Goal: Task Accomplishment & Management: Manage account settings

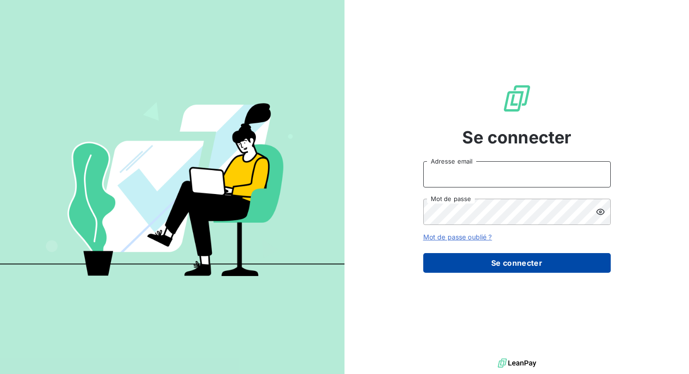
type input "[EMAIL_ADDRESS][DOMAIN_NAME]"
click at [473, 266] on button "Se connecter" at bounding box center [517, 263] width 188 height 20
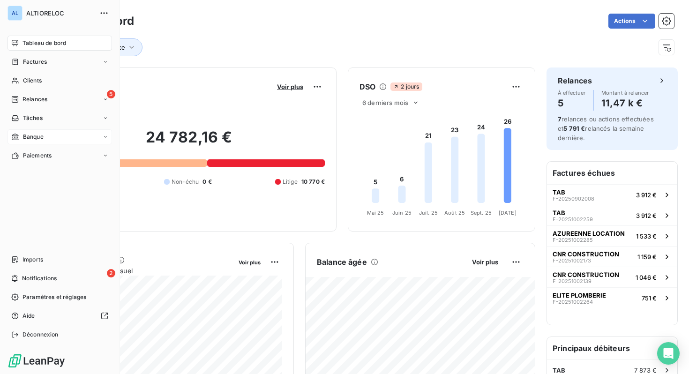
click at [18, 138] on icon at bounding box center [15, 137] width 7 height 7
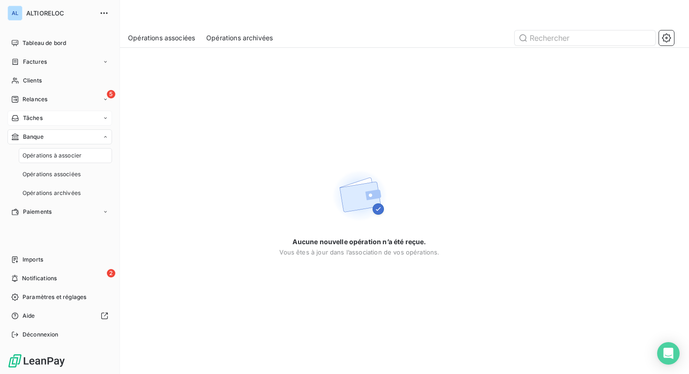
click at [32, 118] on span "Tâches" at bounding box center [33, 118] width 20 height 8
click at [32, 101] on span "Relances" at bounding box center [35, 99] width 25 height 8
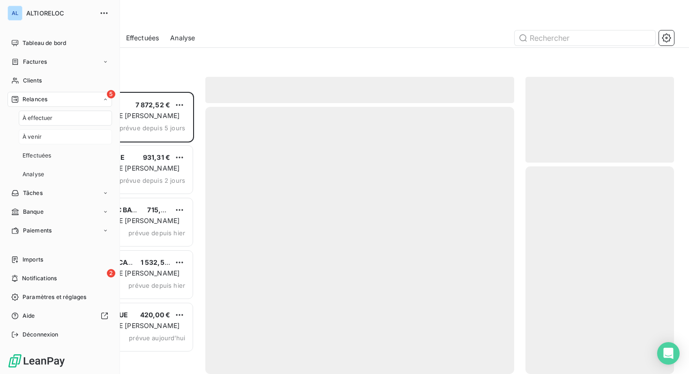
scroll to position [282, 149]
